Goal: Transaction & Acquisition: Book appointment/travel/reservation

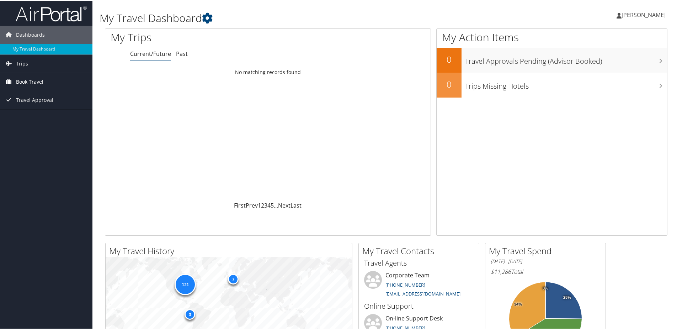
click at [16, 78] on span "Book Travel" at bounding box center [29, 81] width 27 height 18
click at [34, 106] on link "Book/Manage Online Trips" at bounding box center [46, 106] width 93 height 11
